Goal: Task Accomplishment & Management: Manage account settings

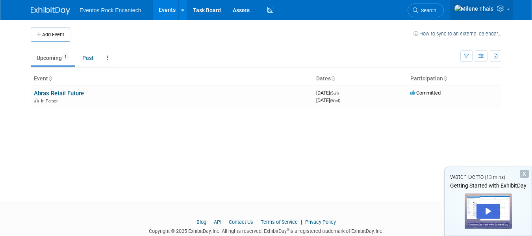
click at [508, 13] on link at bounding box center [481, 10] width 63 height 20
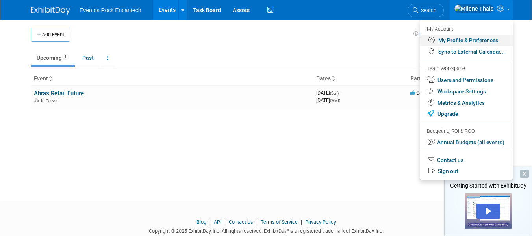
click at [466, 41] on link "My Profile & Preferences" at bounding box center [466, 40] width 93 height 11
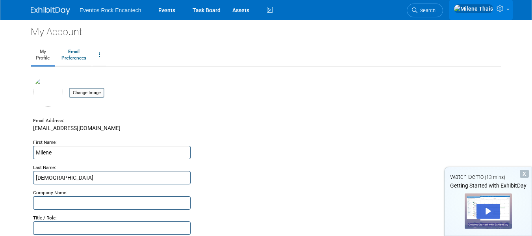
click at [502, 9] on icon at bounding box center [500, 8] width 9 height 7
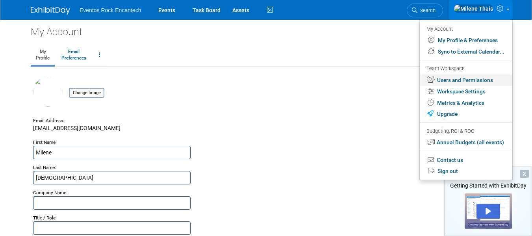
click at [465, 79] on link "Users and Permissions" at bounding box center [466, 79] width 93 height 11
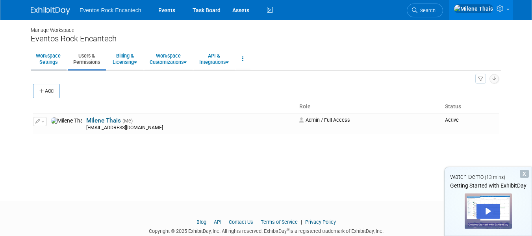
click at [47, 59] on link "Workspace Settings" at bounding box center [48, 58] width 35 height 19
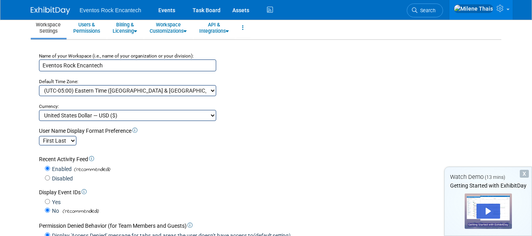
scroll to position [31, 0]
click at [215, 113] on select "Australian Dollar — AUD ($) Brazilian Real — BRL (R$) Canadian Dollar — CAD ($)…" at bounding box center [127, 114] width 177 height 11
select select "29"
click at [39, 109] on select "Australian Dollar — AUD ($) Brazilian Real — BRL (R$) Canadian Dollar — CAD ($)…" at bounding box center [127, 114] width 177 height 11
click at [212, 89] on select "(UTC-12:00) International Date Line West (UTC-11:00) Coordinated Universal Time…" at bounding box center [127, 90] width 177 height 11
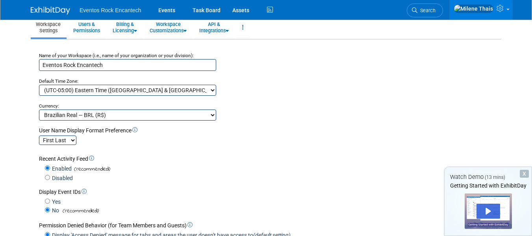
select select "E. South America Standard Time"
click at [39, 85] on select "(UTC-12:00) International Date Line West (UTC-11:00) Coordinated Universal Time…" at bounding box center [127, 90] width 177 height 11
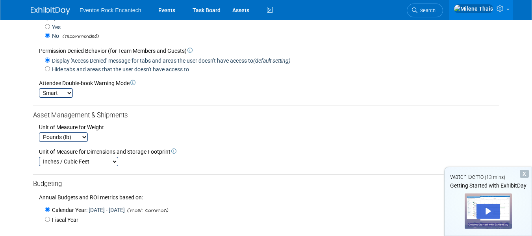
scroll to position [206, 0]
drag, startPoint x: 420, startPoint y: 0, endPoint x: 359, endPoint y: 41, distance: 72.7
click at [359, 40] on div "No (recommended)" at bounding box center [272, 35] width 454 height 9
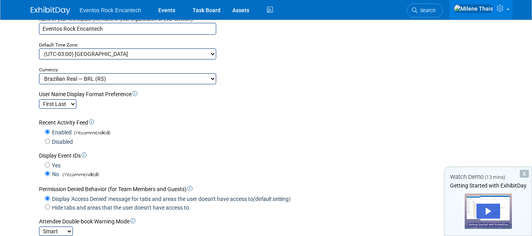
scroll to position [67, 0]
click at [73, 107] on select "First Last Last, First" at bounding box center [57, 104] width 37 height 9
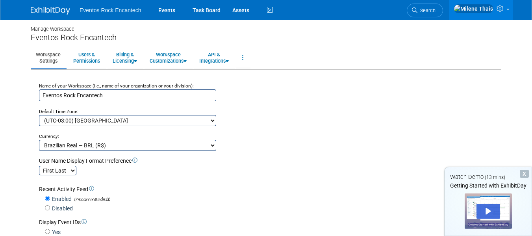
scroll to position [0, 0]
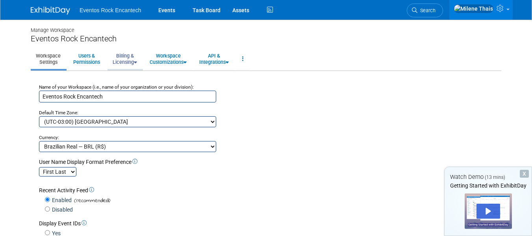
click at [128, 57] on link "Billing & Licensing" at bounding box center [124, 58] width 35 height 19
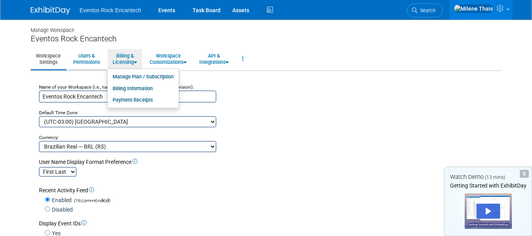
click at [91, 54] on link "Users & Permissions" at bounding box center [86, 58] width 37 height 19
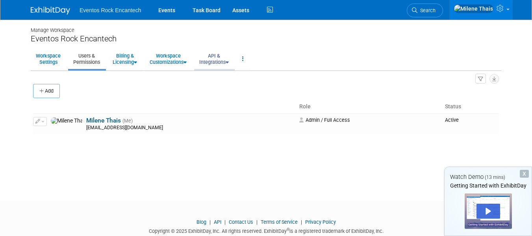
click at [228, 58] on link "API & Integrations" at bounding box center [214, 58] width 40 height 19
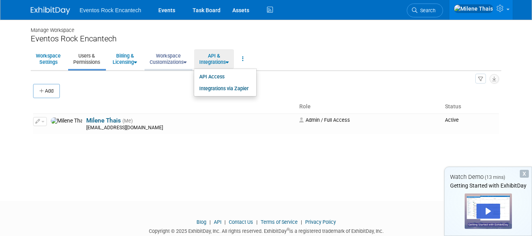
click at [168, 58] on link "Workspace Customizations" at bounding box center [167, 58] width 47 height 19
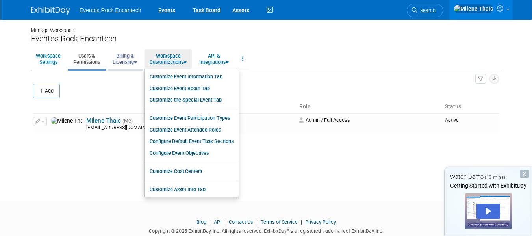
click at [127, 56] on link "Billing & Licensing" at bounding box center [124, 58] width 35 height 19
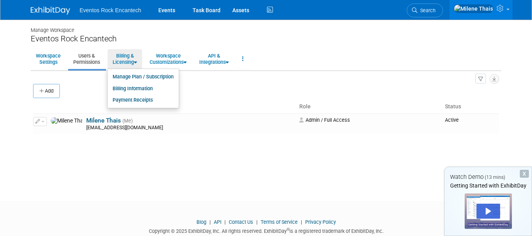
click at [90, 64] on link "Users & Permissions" at bounding box center [86, 58] width 37 height 19
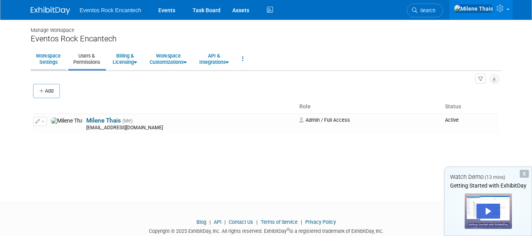
click at [50, 60] on link "Workspace Settings" at bounding box center [48, 58] width 35 height 19
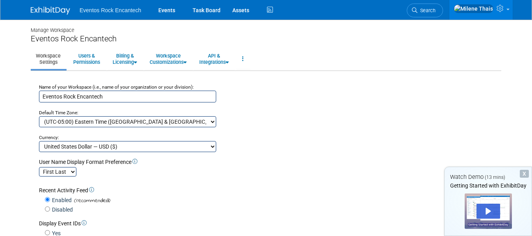
scroll to position [14, 0]
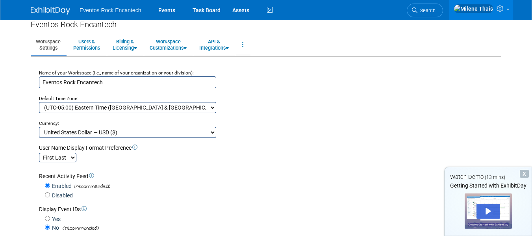
click at [213, 131] on select "Australian Dollar — AUD ($) Brazilian Real — BRL (R$) Canadian Dollar — CAD ($)…" at bounding box center [127, 132] width 177 height 11
select select "29"
click at [39, 127] on select "Australian Dollar — AUD ($) Brazilian Real — BRL (R$) Canadian Dollar — CAD ($)…" at bounding box center [127, 132] width 177 height 11
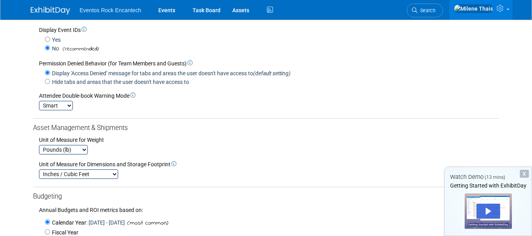
scroll to position [194, 0]
click at [85, 151] on select "Pounds (lb) Kilograms (kg)" at bounding box center [63, 148] width 49 height 9
click at [115, 175] on select "Inches / Cubic Feet Centimeters / Cubic Meters" at bounding box center [78, 173] width 79 height 9
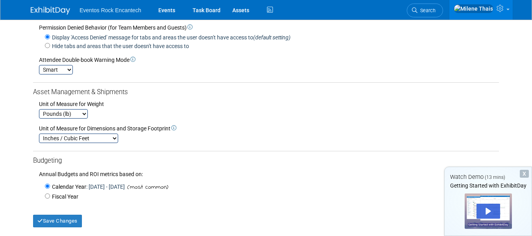
scroll to position [228, 0]
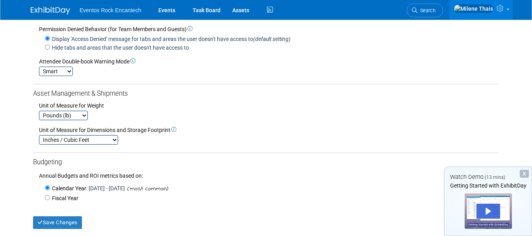
click at [508, 10] on span at bounding box center [507, 10] width 3 height 2
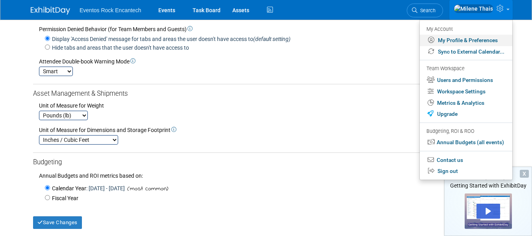
click at [459, 39] on link "My Profile & Preferences" at bounding box center [466, 40] width 93 height 11
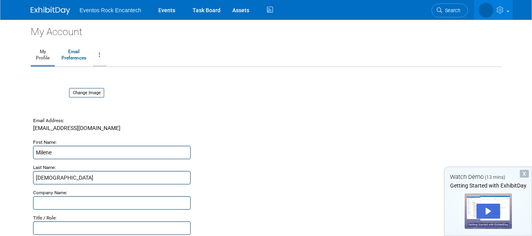
click at [100, 52] on icon at bounding box center [100, 55] width 2 height 6
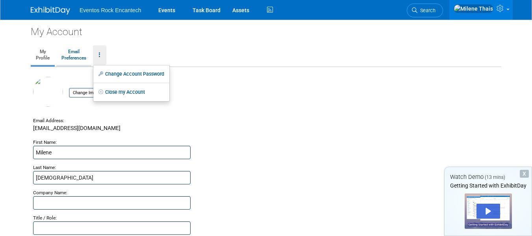
click at [78, 53] on link "Email Preferences" at bounding box center [73, 55] width 35 height 20
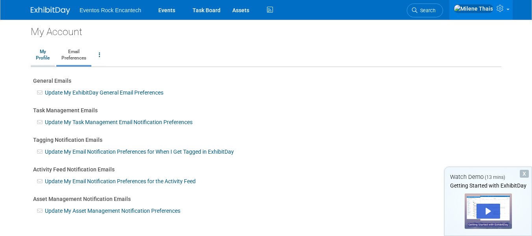
click at [39, 53] on link "My Profile" at bounding box center [43, 55] width 24 height 20
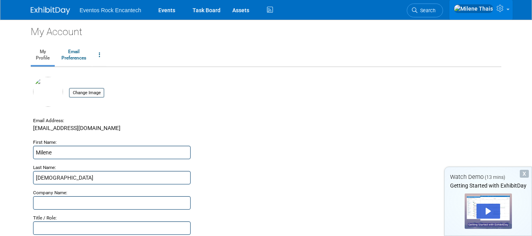
click at [512, 10] on link at bounding box center [480, 10] width 63 height 20
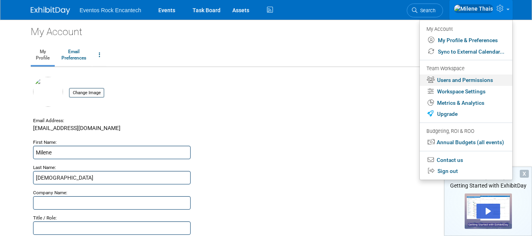
click at [461, 81] on link "Users and Permissions" at bounding box center [466, 79] width 93 height 11
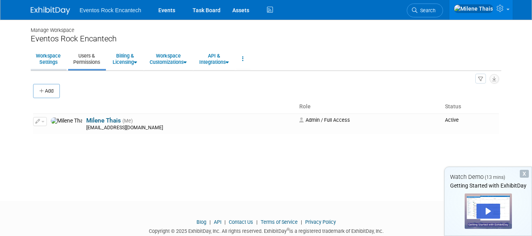
click at [51, 58] on link "Workspace Settings" at bounding box center [48, 58] width 35 height 19
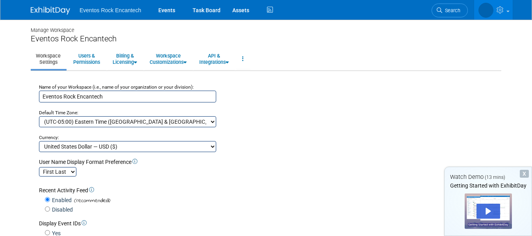
click at [525, 173] on div "X" at bounding box center [524, 174] width 9 height 8
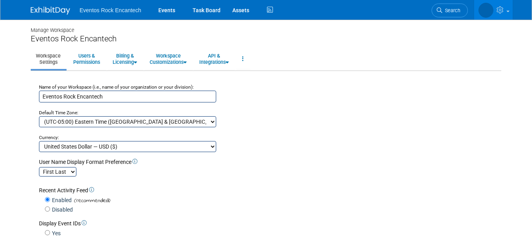
click at [312, 83] on div "Name of your Workspace (i.e., name of your organization or your division):" at bounding box center [269, 87] width 460 height 8
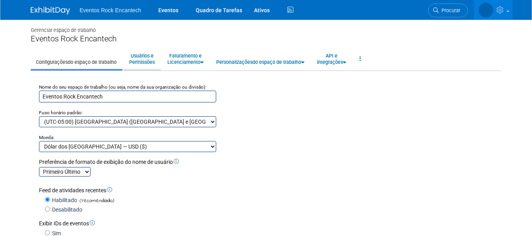
click at [145, 54] on font "Usuários e" at bounding box center [142, 56] width 23 height 6
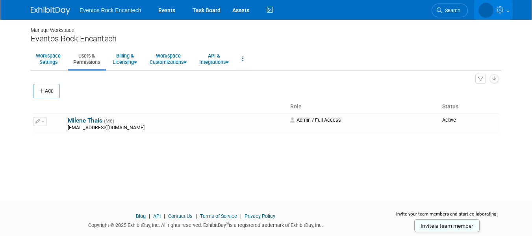
click at [508, 13] on link at bounding box center [493, 10] width 39 height 20
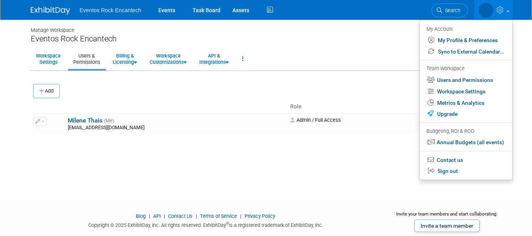
click at [388, 83] on div "Add" at bounding box center [266, 91] width 466 height 17
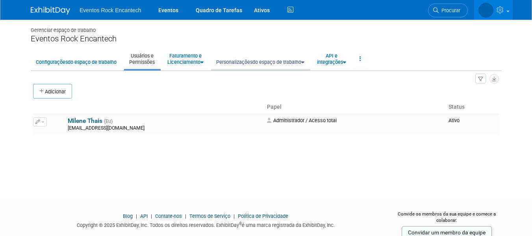
click at [304, 62] on icon at bounding box center [302, 62] width 3 height 5
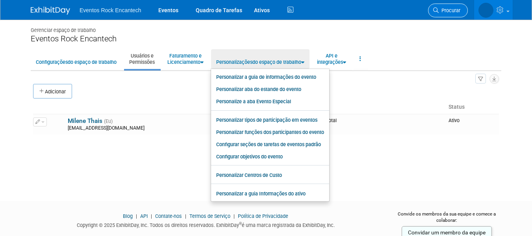
click at [446, 5] on link "Procurar" at bounding box center [448, 11] width 40 height 14
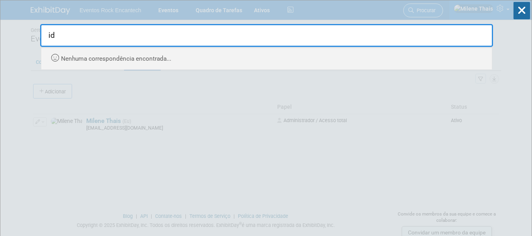
type input "i"
type input "l"
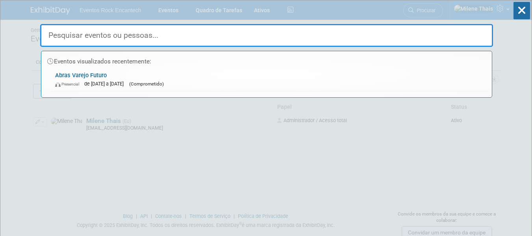
click at [456, 16] on div "Eventos visualizados recentemente: Abras Varejo Futuro Presencial" at bounding box center [266, 48] width 453 height 97
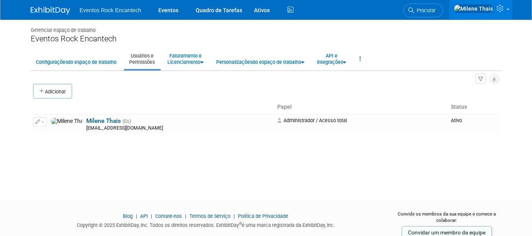
click at [509, 10] on span at bounding box center [507, 10] width 3 height 2
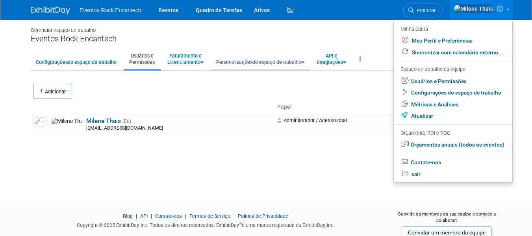
click at [308, 58] on link "Personalizações do espaço de trabalho" at bounding box center [260, 58] width 98 height 19
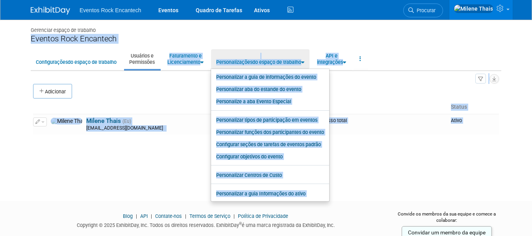
drag, startPoint x: 374, startPoint y: 144, endPoint x: 388, endPoint y: 31, distance: 113.4
click at [388, 31] on div "Gerenciar espaço de trabalho Eventos Rock Encantech Configurações do espaço de …" at bounding box center [266, 103] width 482 height 167
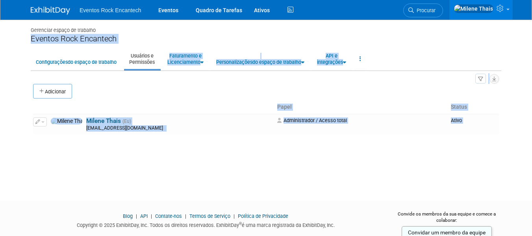
click at [388, 31] on div "Gerenciar espaço de trabalho" at bounding box center [266, 27] width 470 height 14
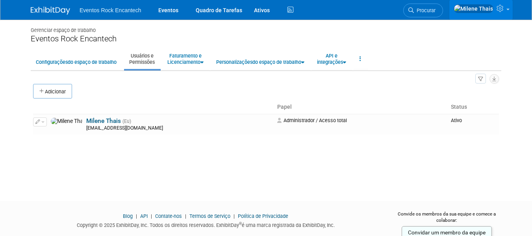
click at [503, 12] on icon at bounding box center [500, 8] width 9 height 7
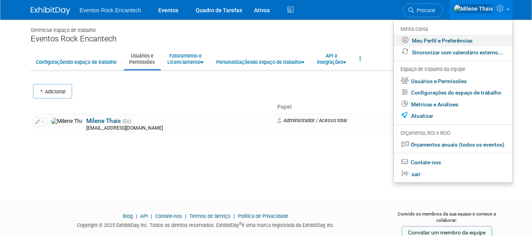
click at [453, 41] on font "Meu Perfil e Preferências" at bounding box center [442, 40] width 61 height 6
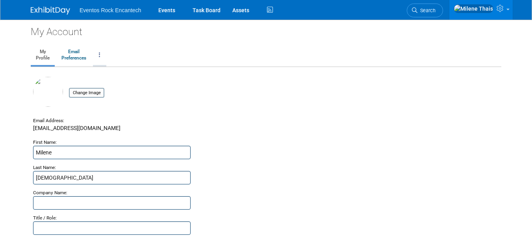
click at [98, 59] on link at bounding box center [99, 55] width 13 height 20
click at [207, 109] on div "Change Image" at bounding box center [266, 96] width 466 height 39
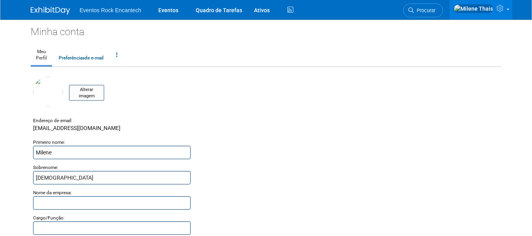
click at [511, 11] on link at bounding box center [480, 10] width 63 height 20
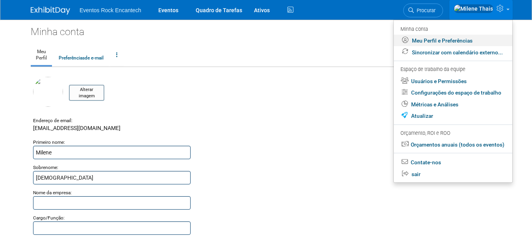
click at [442, 42] on font "Meu Perfil e Preferências" at bounding box center [442, 40] width 61 height 6
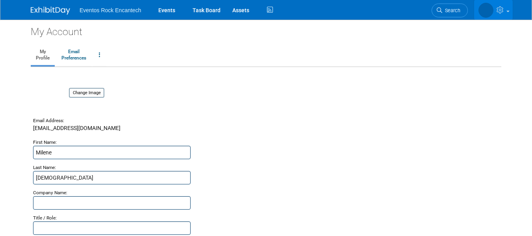
click at [506, 15] on link at bounding box center [493, 10] width 39 height 20
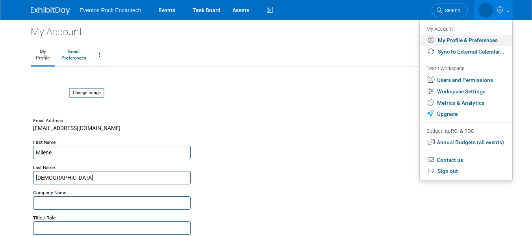
click at [473, 41] on link "My Profile & Preferences" at bounding box center [466, 40] width 93 height 11
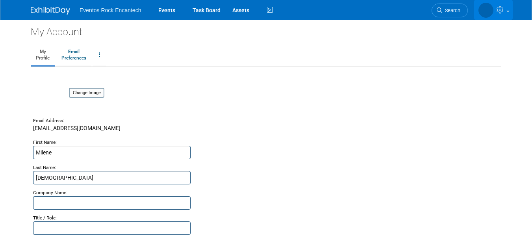
click at [506, 11] on link at bounding box center [493, 10] width 39 height 20
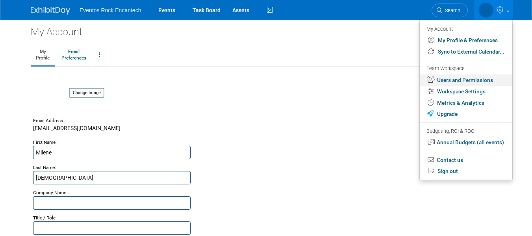
click at [458, 80] on link "Users and Permissions" at bounding box center [466, 79] width 93 height 11
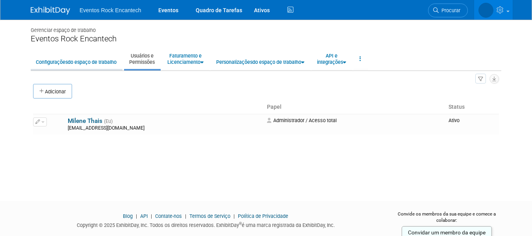
click at [100, 60] on font "do espaço de trabalho" at bounding box center [92, 62] width 49 height 6
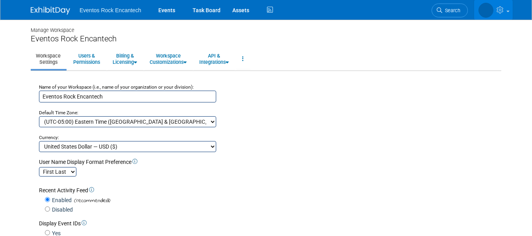
click at [508, 8] on link at bounding box center [493, 10] width 39 height 20
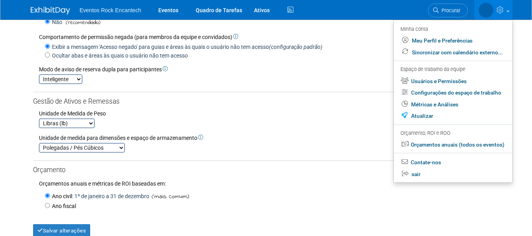
scroll to position [217, 0]
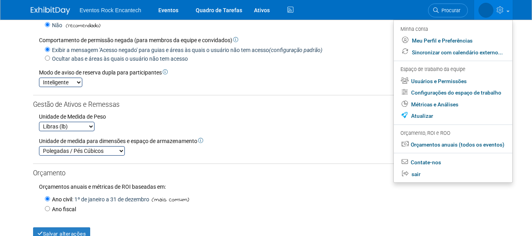
click at [239, 114] on div "Unidade de Medida de Peso Libras (lb) Quilogramas (kg)" at bounding box center [266, 120] width 466 height 22
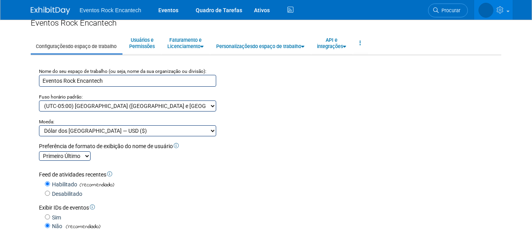
scroll to position [15, 0]
click at [346, 45] on icon at bounding box center [344, 46] width 3 height 5
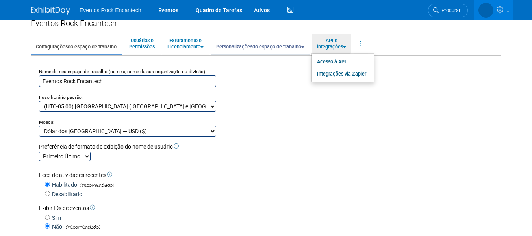
click at [304, 46] on icon at bounding box center [302, 46] width 3 height 5
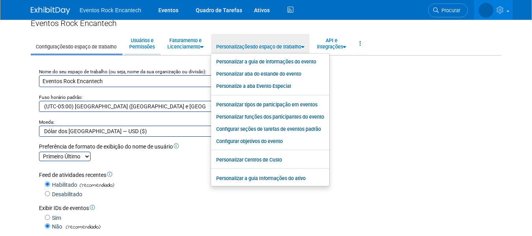
click at [150, 45] on font "Permissões" at bounding box center [142, 47] width 26 height 6
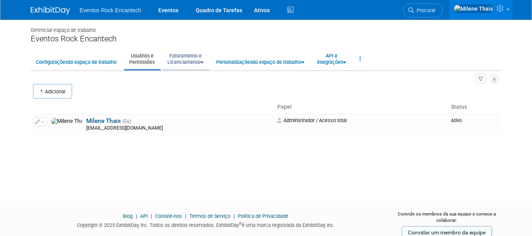
click at [204, 63] on icon at bounding box center [201, 62] width 3 height 5
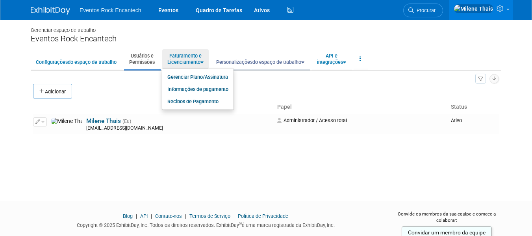
click at [309, 61] on link "Personalizações do espaço de trabalho" at bounding box center [260, 58] width 98 height 19
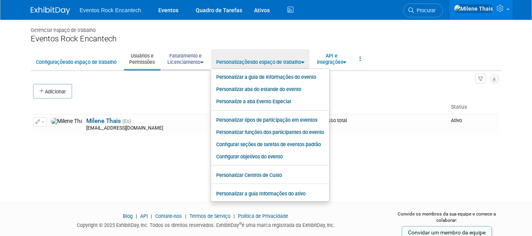
click at [204, 62] on icon at bounding box center [201, 62] width 3 height 5
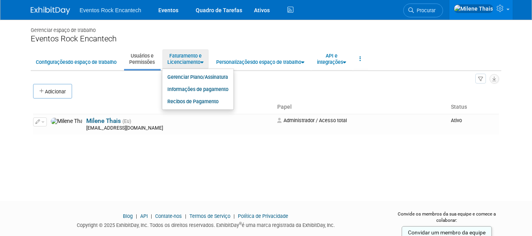
click at [302, 80] on div "Todos Usuários 1 Resources 0 Invitations 0 Export Users & Resources (.csv)" at bounding box center [266, 78] width 466 height 11
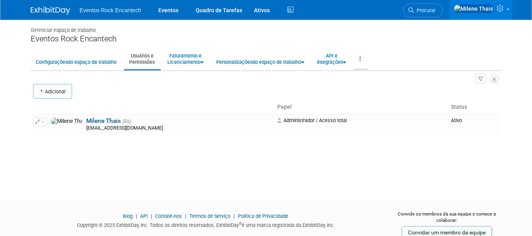
click at [361, 57] on link at bounding box center [360, 58] width 13 height 19
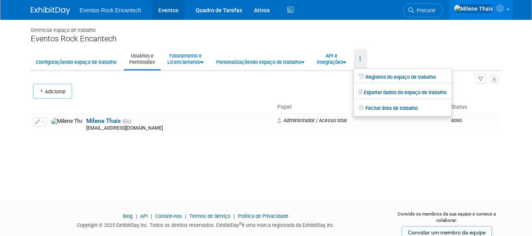
click at [170, 15] on link "Eventos" at bounding box center [168, 10] width 32 height 20
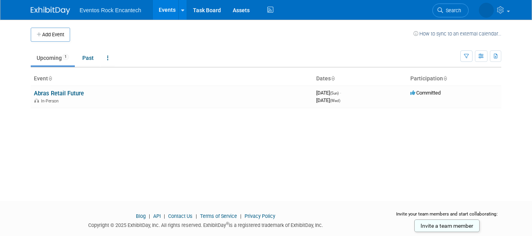
click at [435, 174] on div "Add Event How to sync to an external calendar... New Event Duplicate Event Warn…" at bounding box center [266, 103] width 482 height 167
click at [69, 91] on link "Abras Retail Future" at bounding box center [59, 93] width 50 height 7
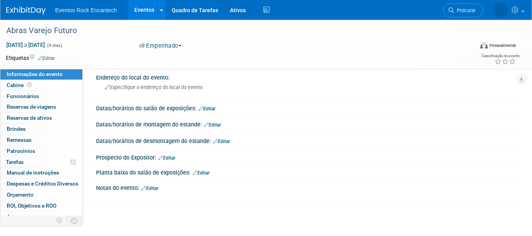
scroll to position [45, 0]
click at [25, 150] on font "Patrocínios" at bounding box center [21, 151] width 28 height 6
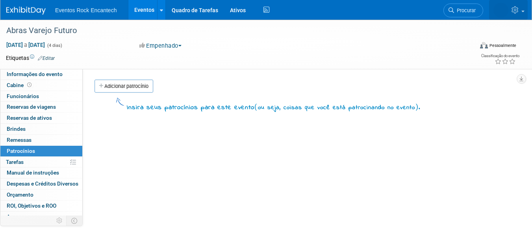
click at [522, 15] on link at bounding box center [508, 10] width 39 height 20
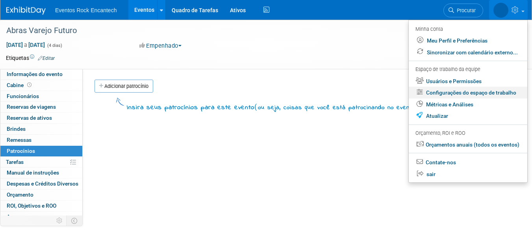
click at [454, 93] on font "Configurações do espaço de trabalho" at bounding box center [471, 92] width 90 height 6
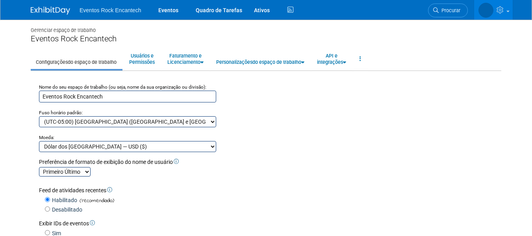
click at [213, 123] on select "(UTC-12:00) Linha Internacional de Data Oeste (UTC-11:00) Tempo Universal Coord…" at bounding box center [127, 121] width 177 height 11
select select "E. South America Standard Time"
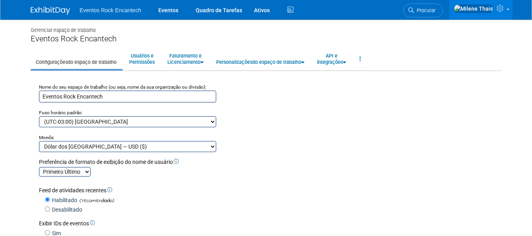
click at [39, 116] on select "(UTC-12:00) Linha Internacional de Data Oeste (UTC-11:00) Tempo Universal Coord…" at bounding box center [127, 121] width 177 height 11
click at [214, 150] on select "Dólar australiano — AUD ($) Real brasileiro — BRL (R$) Dólar canadense — CAD ($…" at bounding box center [127, 146] width 177 height 11
select select "29"
click at [39, 141] on select "Dólar australiano — AUD ($) Real brasileiro — BRL (R$) Dólar canadense — CAD ($…" at bounding box center [127, 146] width 177 height 11
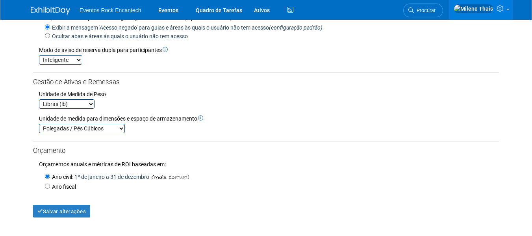
scroll to position [239, 0]
click at [72, 209] on button "Salvar alterações" at bounding box center [61, 210] width 57 height 13
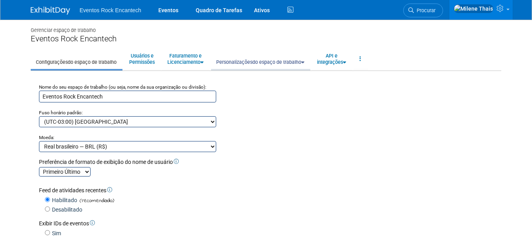
click at [309, 64] on link "Personalizações do espaço de trabalho" at bounding box center [260, 58] width 98 height 19
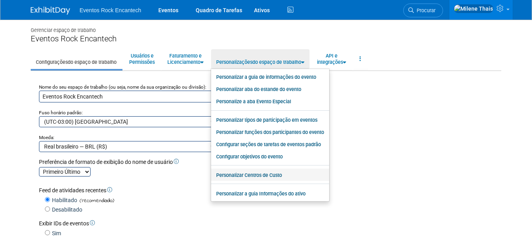
click at [264, 175] on font "Personalizar Centros de Custo" at bounding box center [249, 175] width 66 height 6
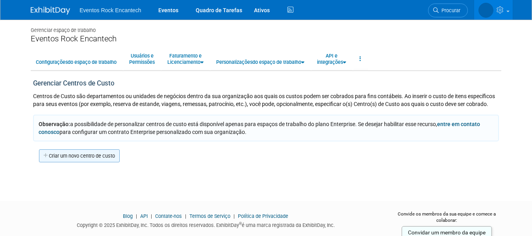
click at [98, 159] on font "Criar um novo centro de custo" at bounding box center [82, 156] width 66 height 6
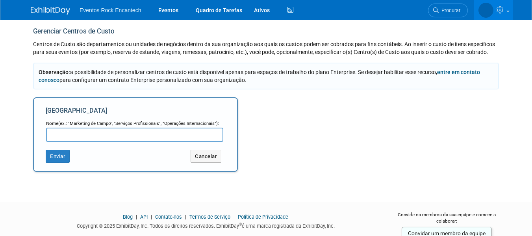
scroll to position [53, 0]
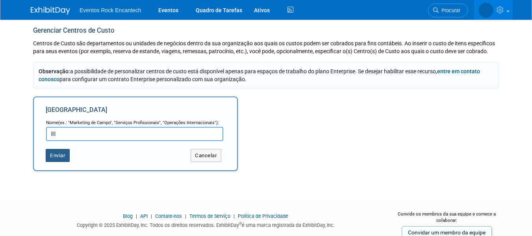
type input "llll"
click at [55, 158] on button "Enviar" at bounding box center [58, 155] width 24 height 13
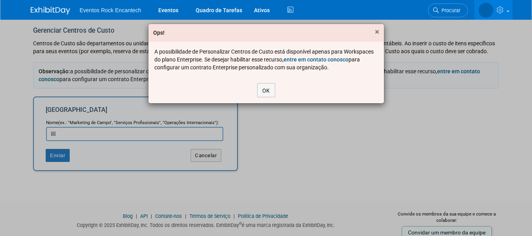
click at [376, 36] on font "×" at bounding box center [377, 31] width 4 height 9
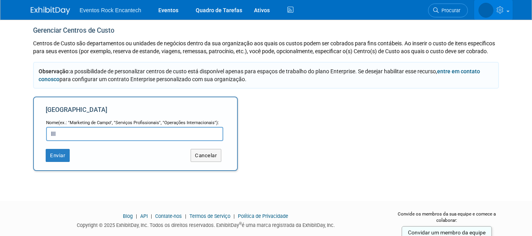
click at [509, 14] on link at bounding box center [493, 10] width 39 height 20
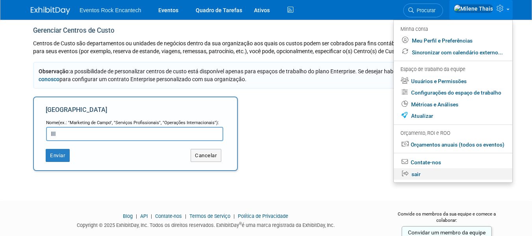
click at [452, 177] on link "sair" at bounding box center [453, 173] width 119 height 11
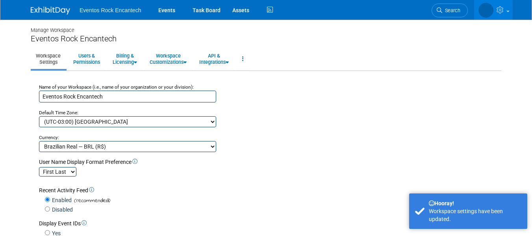
scroll to position [239, 0]
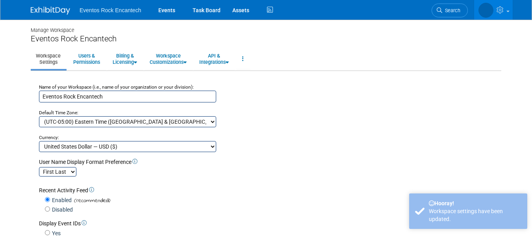
select select "Eastern Standard Time"
select select "1"
